Goal: Complete application form: Complete application form

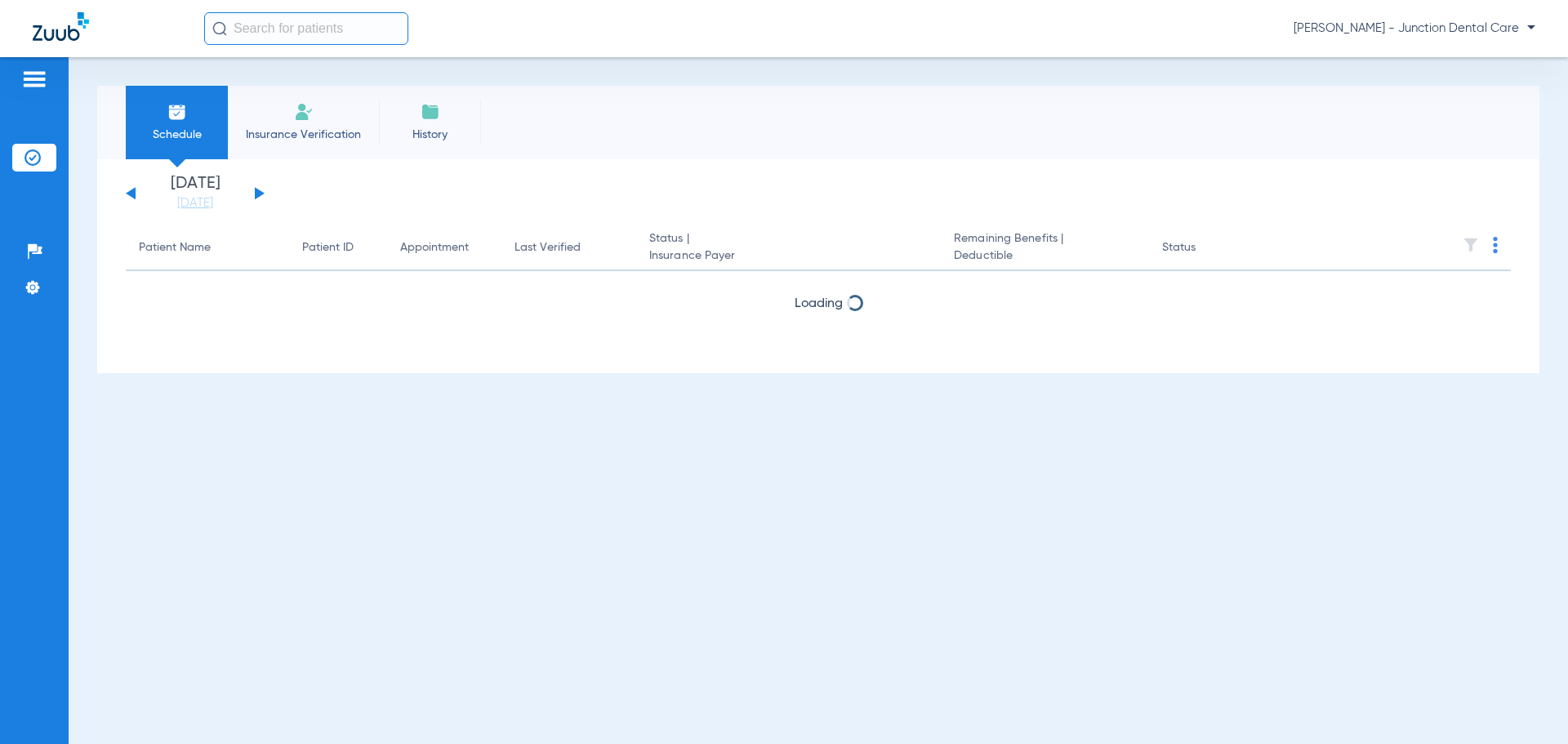
click at [304, 120] on img at bounding box center [303, 111] width 20 height 20
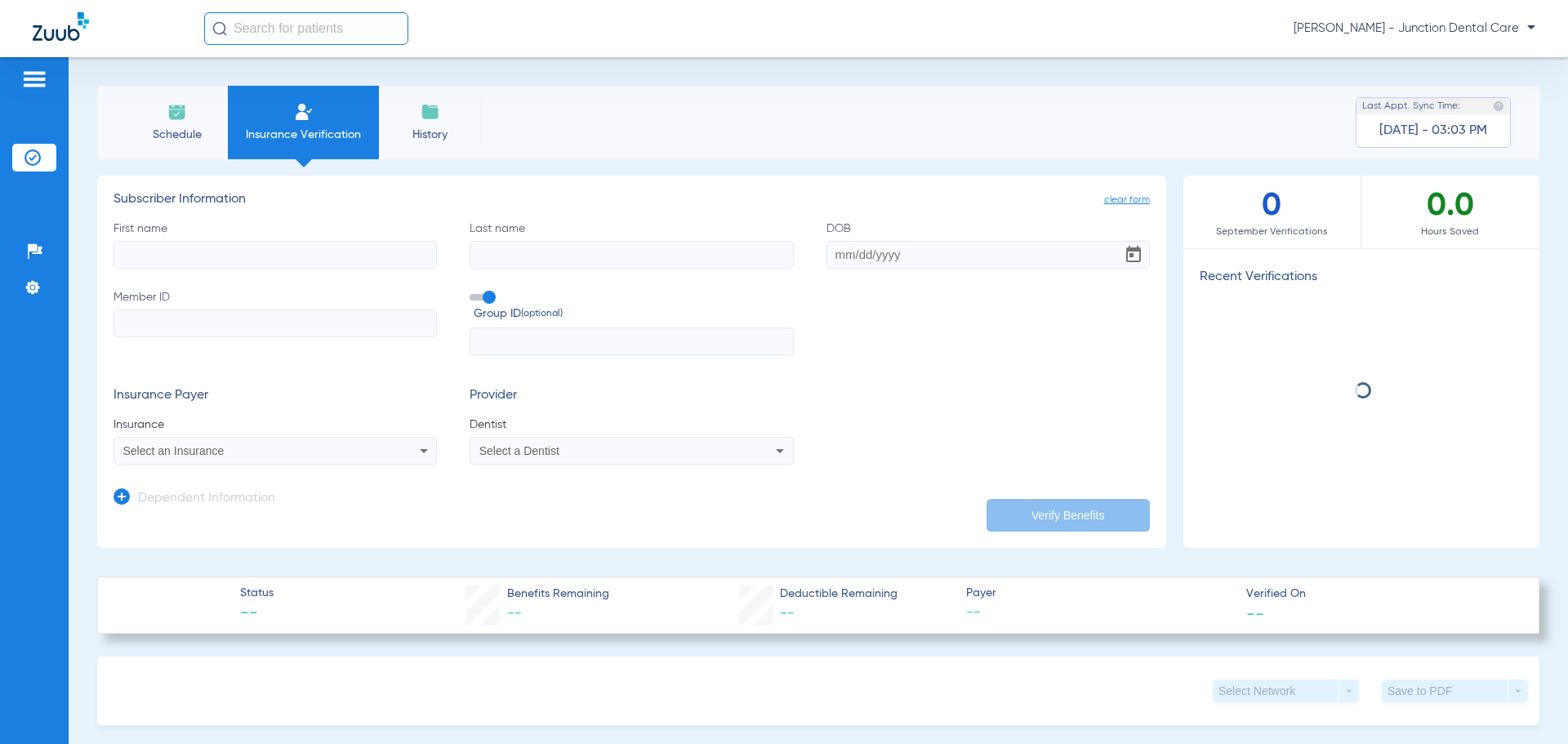
click at [183, 258] on input "First name" at bounding box center [275, 255] width 323 height 28
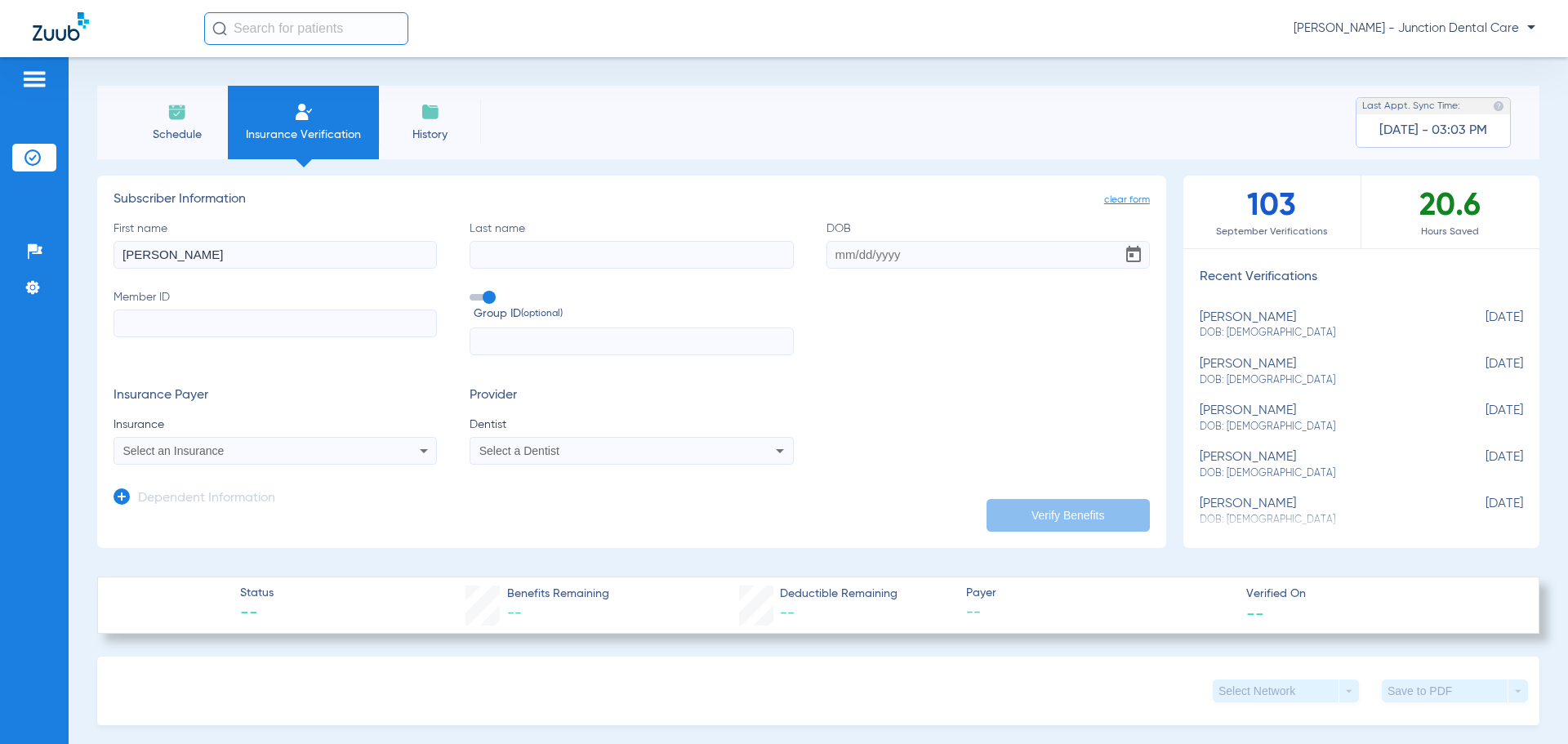
type input "[PERSON_NAME]"
paste input "00530774"
type input "00530774"
click at [827, 255] on input "DOB Required" at bounding box center [988, 255] width 323 height 28
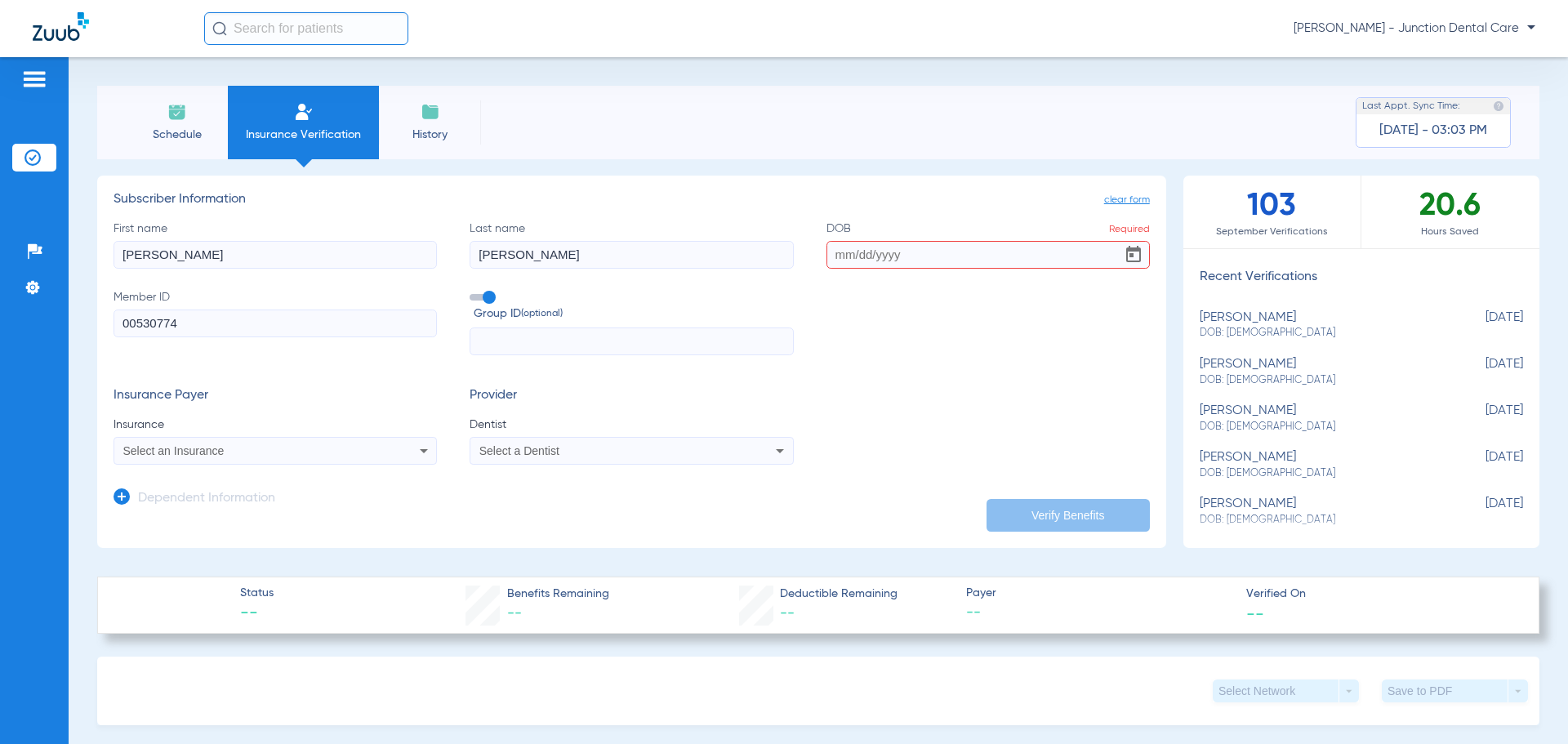
click at [828, 254] on input "DOB Required" at bounding box center [988, 255] width 323 height 28
type input "[DATE]"
click at [242, 449] on div "Select an Insurance" at bounding box center [245, 450] width 244 height 11
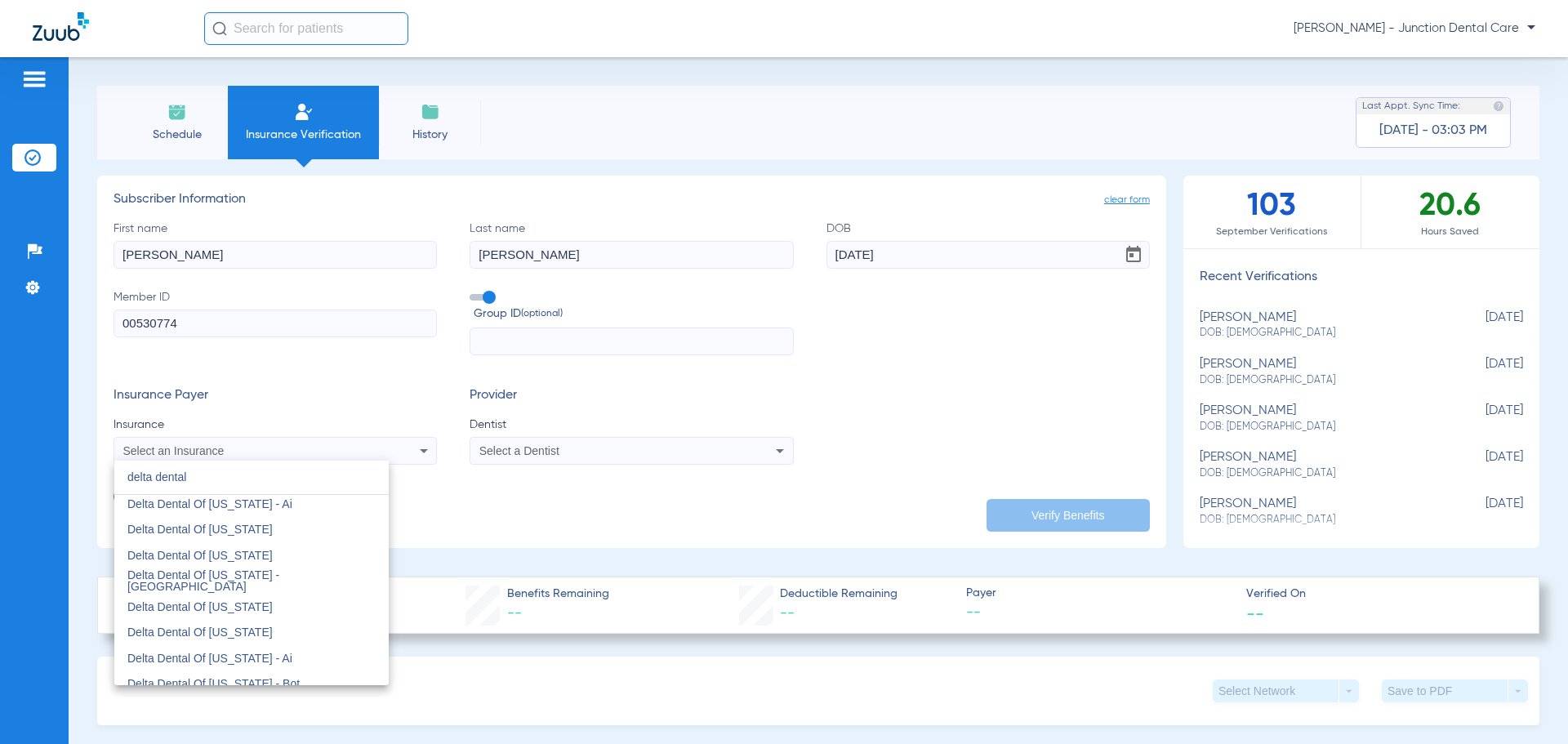
scroll to position [1552, 0]
type input "delta dental"
click at [233, 598] on span "Delta Dental Of [US_STATE]" at bounding box center [200, 603] width 145 height 13
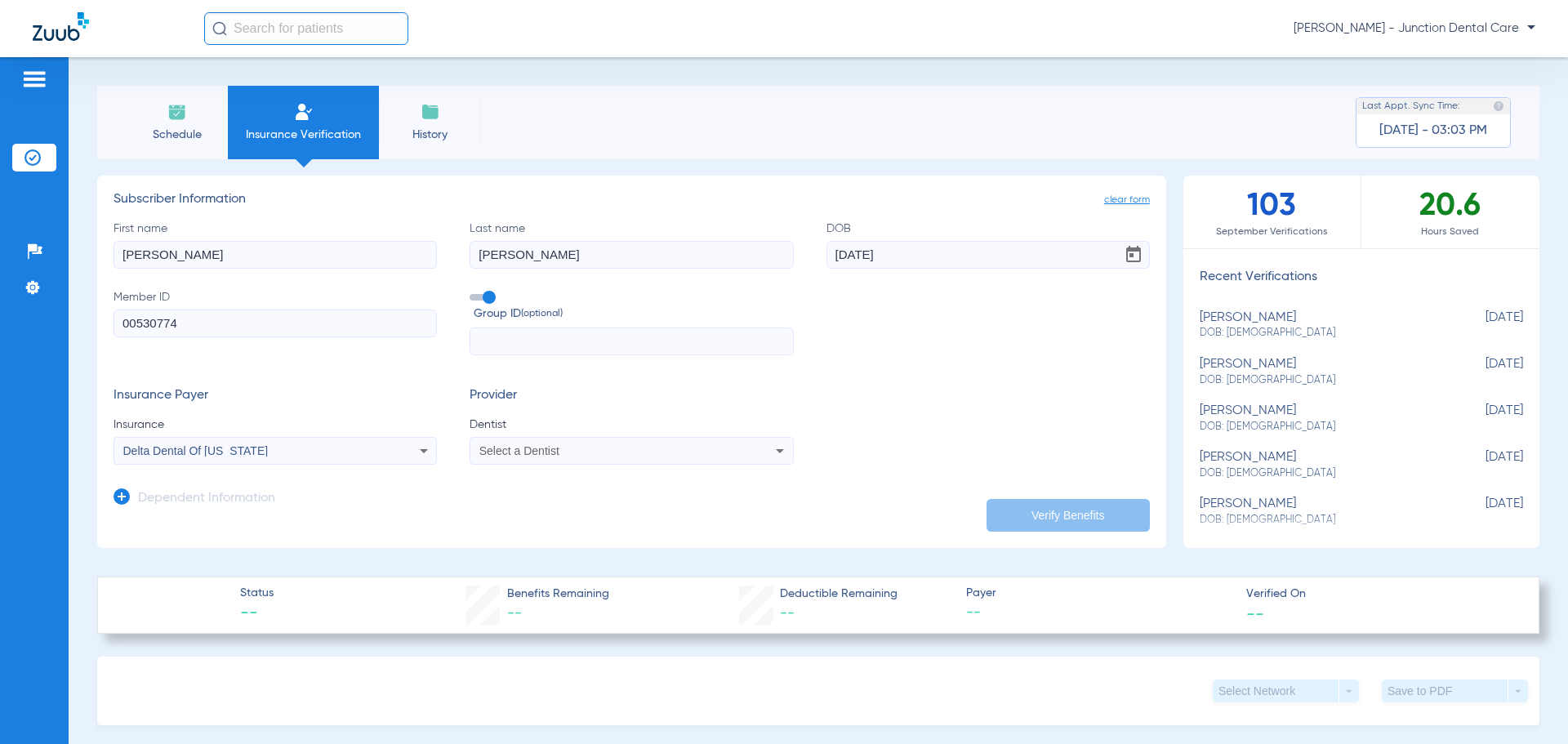
click at [518, 449] on span "Select a Dentist" at bounding box center [520, 451] width 80 height 13
type input "azee"
click at [542, 506] on span "[PERSON_NAME]" at bounding box center [528, 508] width 96 height 13
drag, startPoint x: 123, startPoint y: 494, endPoint x: 130, endPoint y: 508, distance: 15.7
click at [124, 494] on icon at bounding box center [121, 496] width 16 height 16
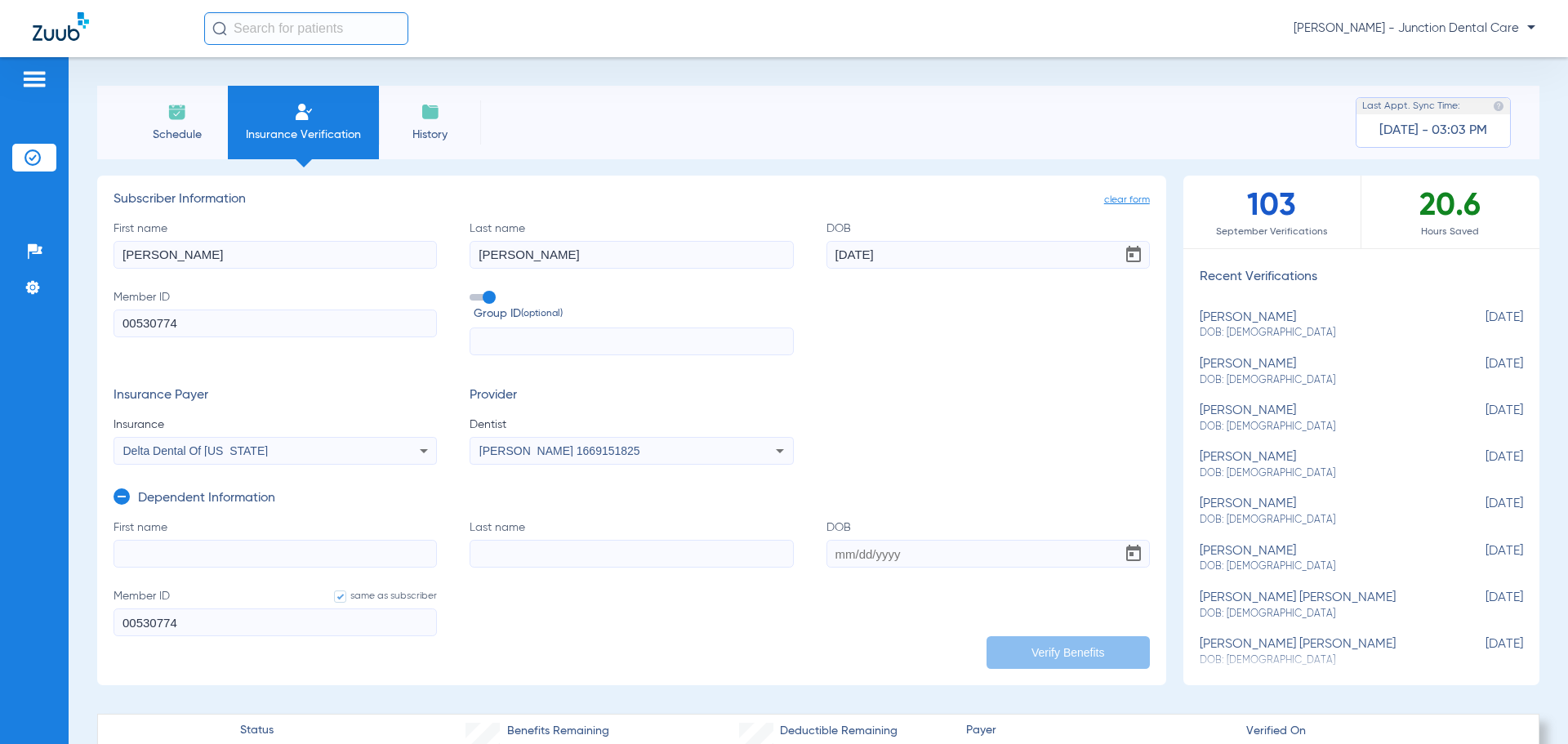
click at [168, 554] on input "First name" at bounding box center [275, 553] width 323 height 28
type input "[PERSON_NAME]"
